Goal: Navigation & Orientation: Find specific page/section

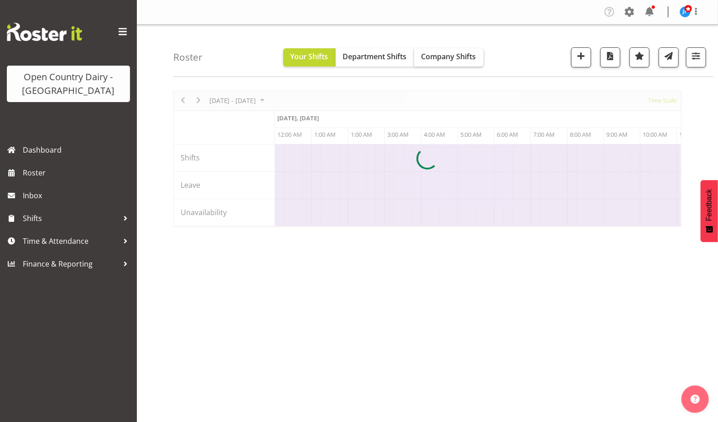
scroll to position [0, 5251]
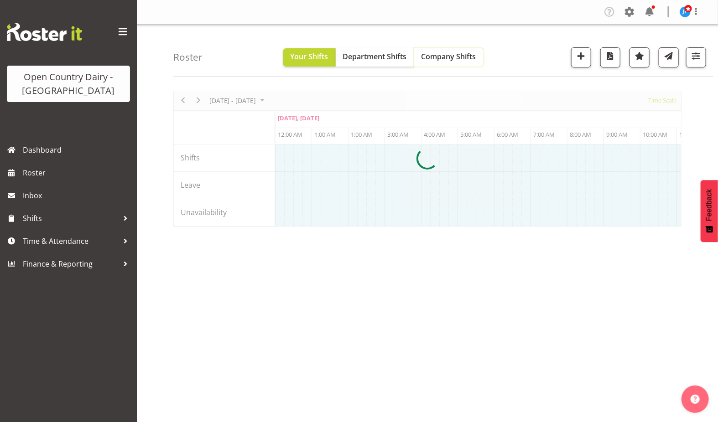
click at [437, 59] on span "Company Shifts" at bounding box center [448, 57] width 55 height 10
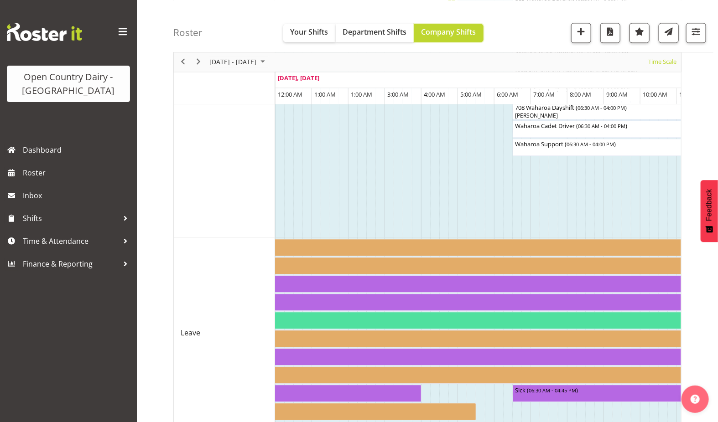
scroll to position [929, 0]
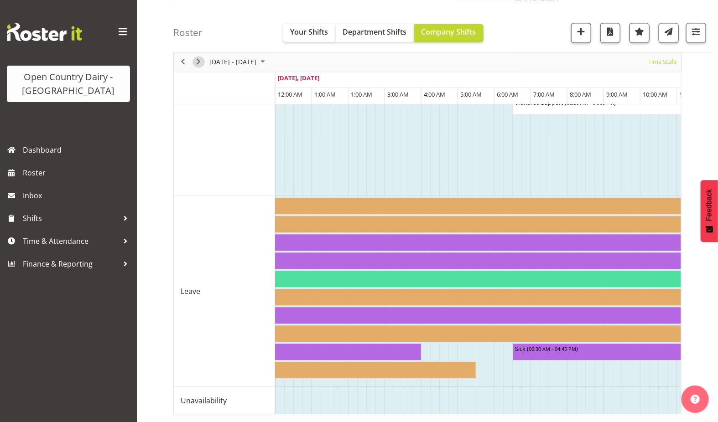
click at [199, 60] on span "Next" at bounding box center [198, 62] width 11 height 11
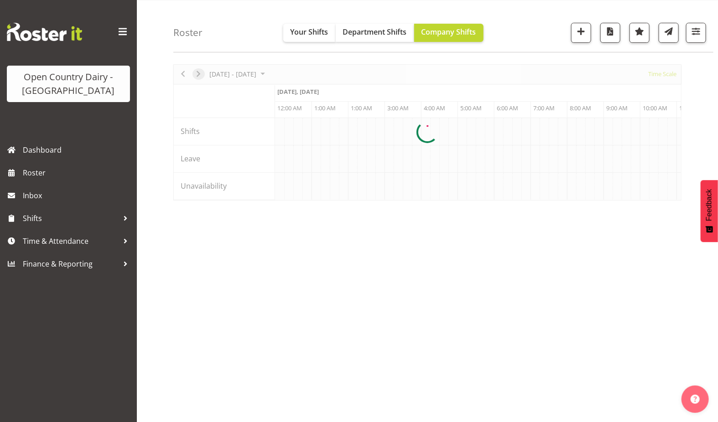
scroll to position [25, 0]
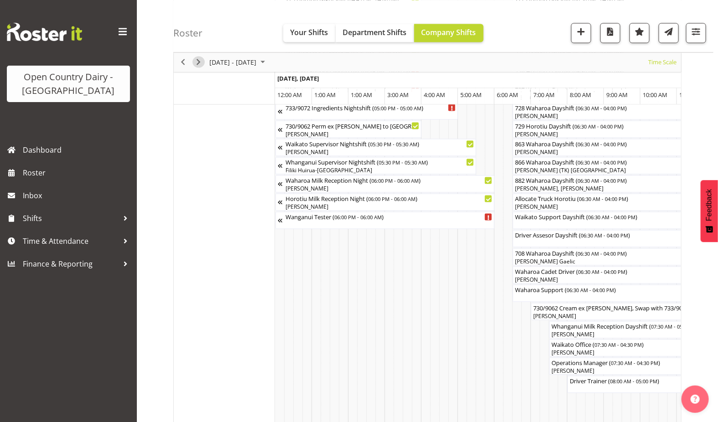
scroll to position [647, 0]
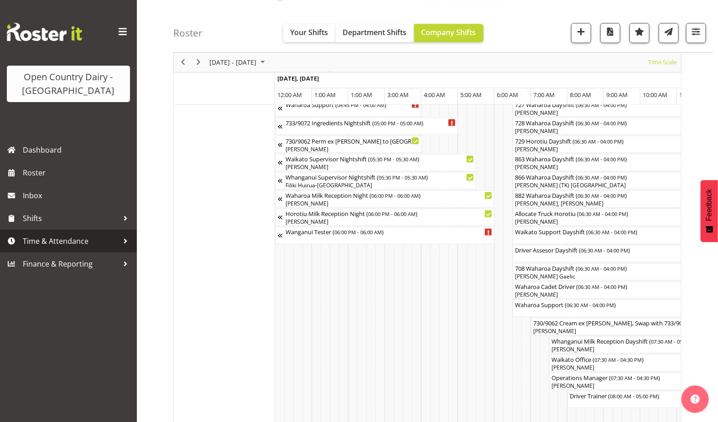
click at [74, 238] on span "Time & Attendance" at bounding box center [71, 241] width 96 height 14
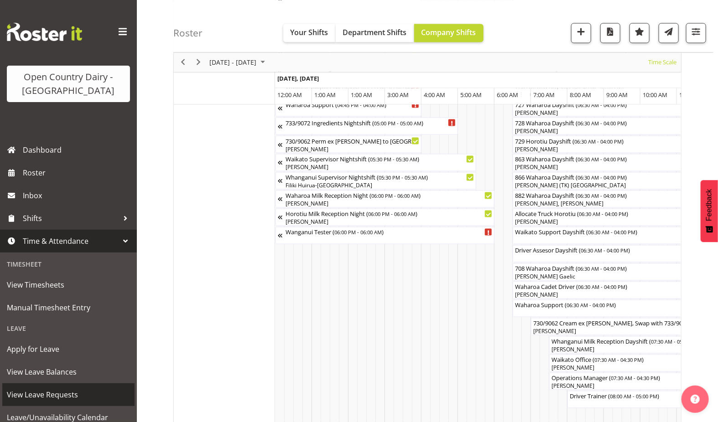
click at [57, 394] on span "View Leave Requests" at bounding box center [68, 395] width 123 height 14
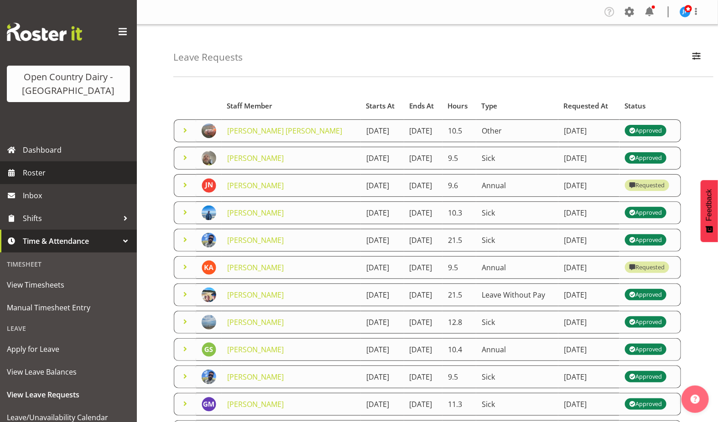
click at [32, 170] on span "Roster" at bounding box center [77, 173] width 109 height 14
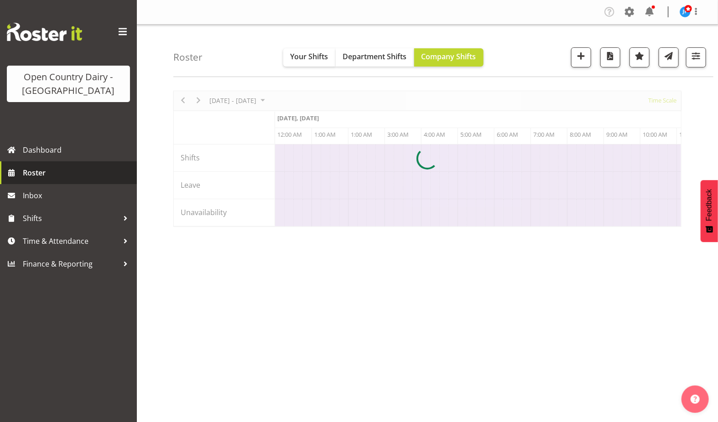
scroll to position [0, 5251]
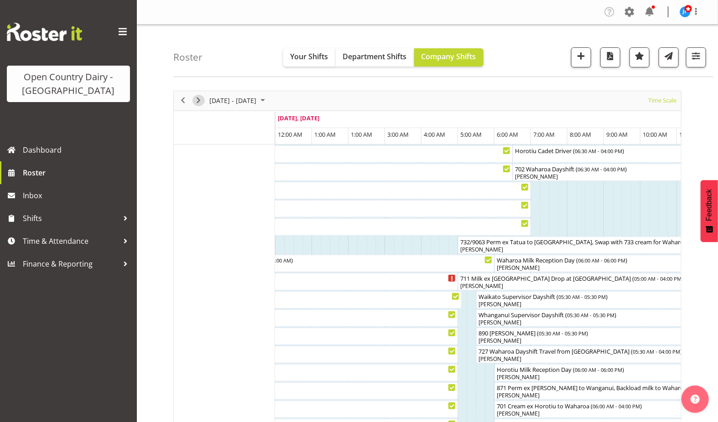
click at [196, 101] on span "Next" at bounding box center [198, 100] width 11 height 11
